Goal: Transaction & Acquisition: Purchase product/service

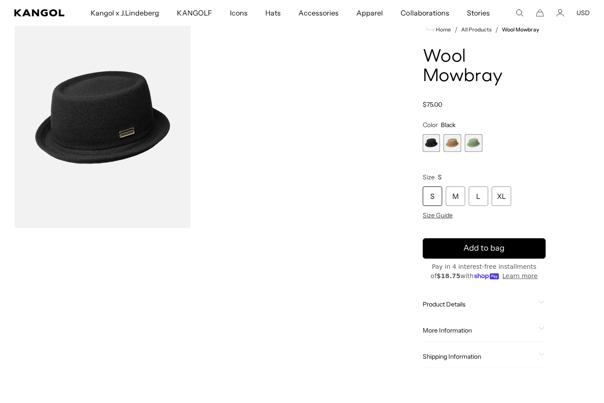
scroll to position [0, 182]
click at [27, 12] on icon "Kangol" at bounding box center [39, 12] width 50 height 7
click at [32, 9] on icon "Kangol" at bounding box center [39, 12] width 51 height 7
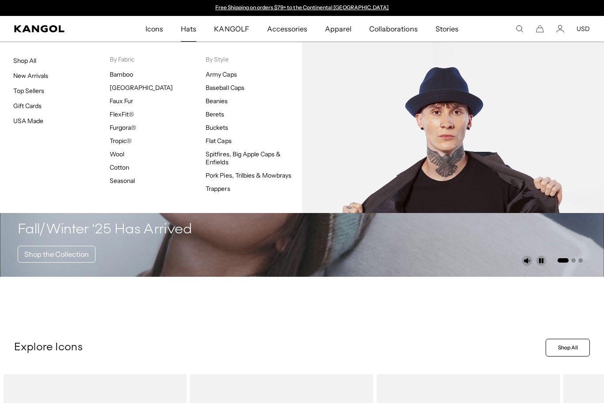
click at [259, 178] on link "Pork Pies, Trilbies & Mowbrays" at bounding box center [249, 175] width 86 height 8
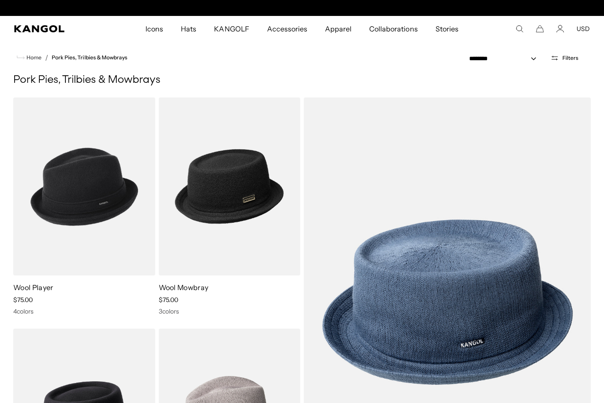
scroll to position [0, 182]
